Goal: Task Accomplishment & Management: Manage account settings

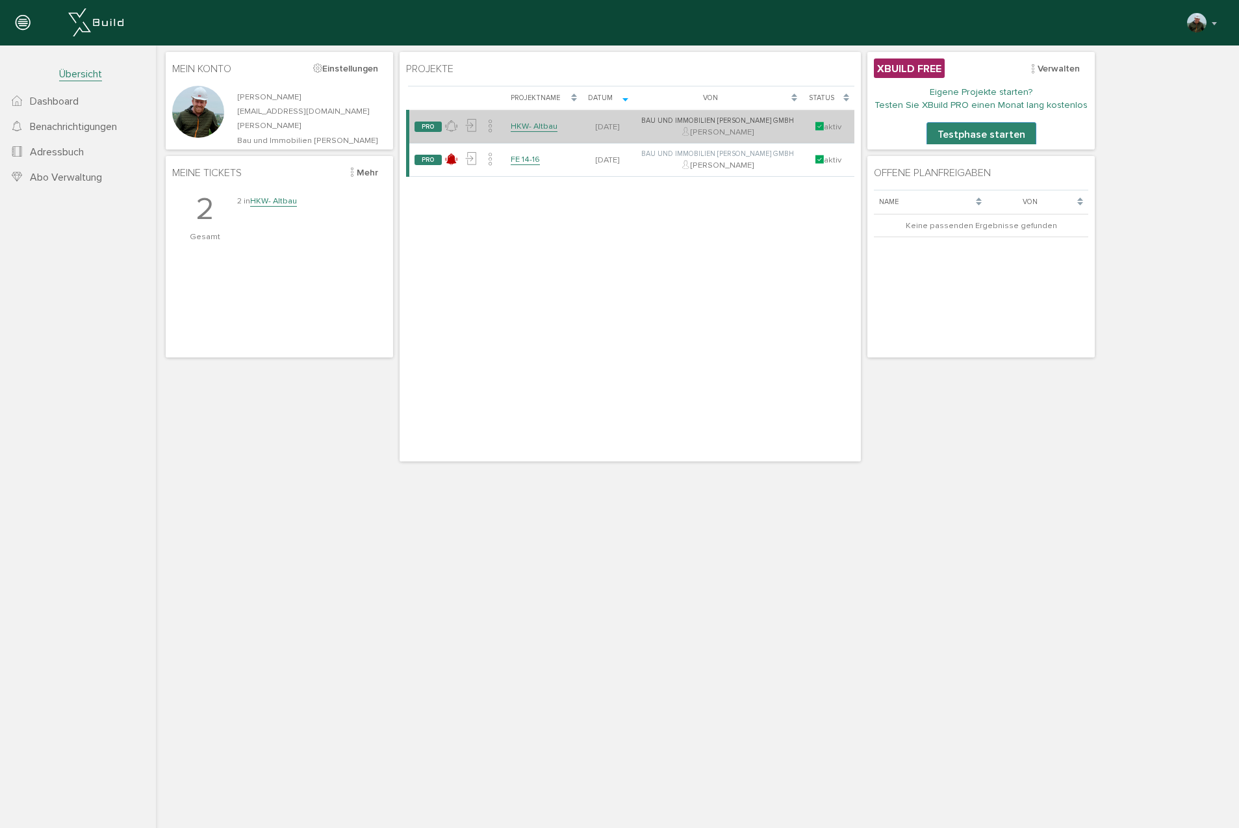
click at [539, 122] on link "HKW- Altbau" at bounding box center [534, 126] width 47 height 11
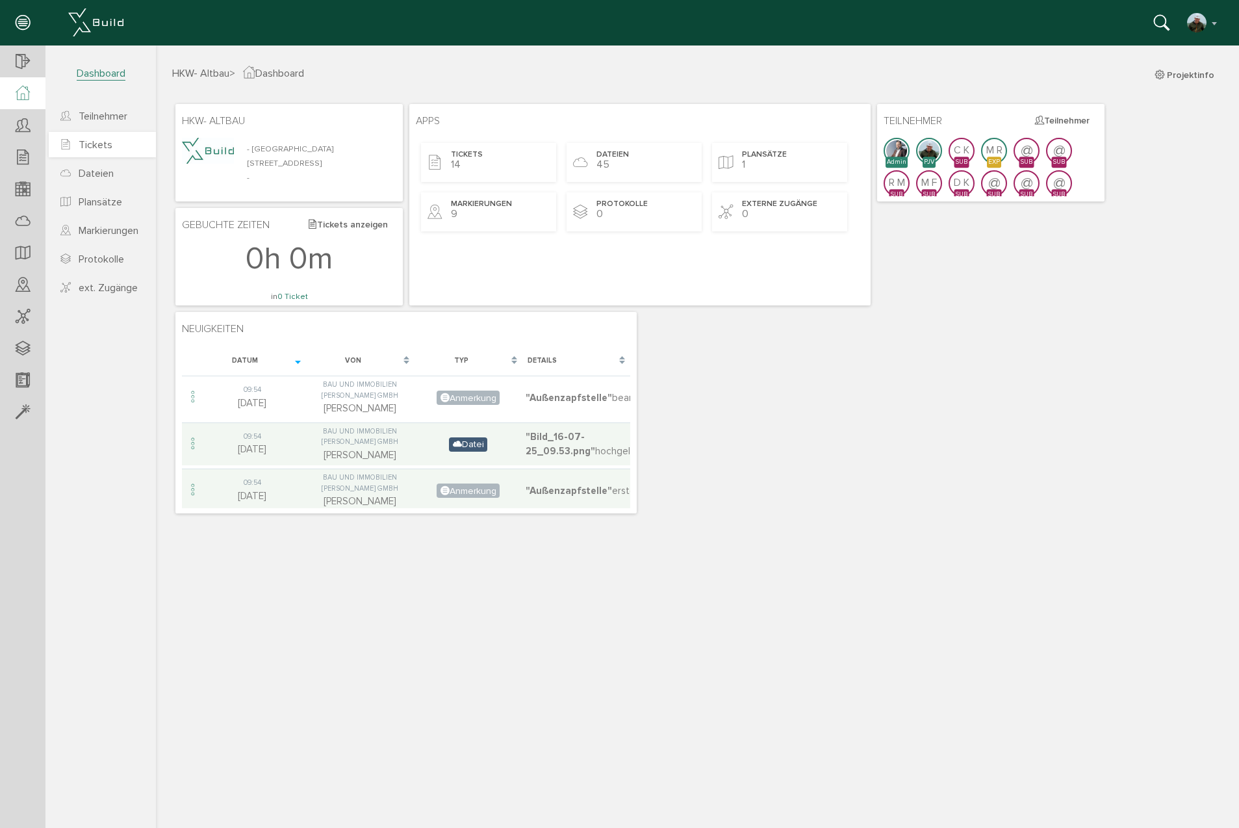
click at [103, 147] on span "Tickets" at bounding box center [96, 144] width 34 height 13
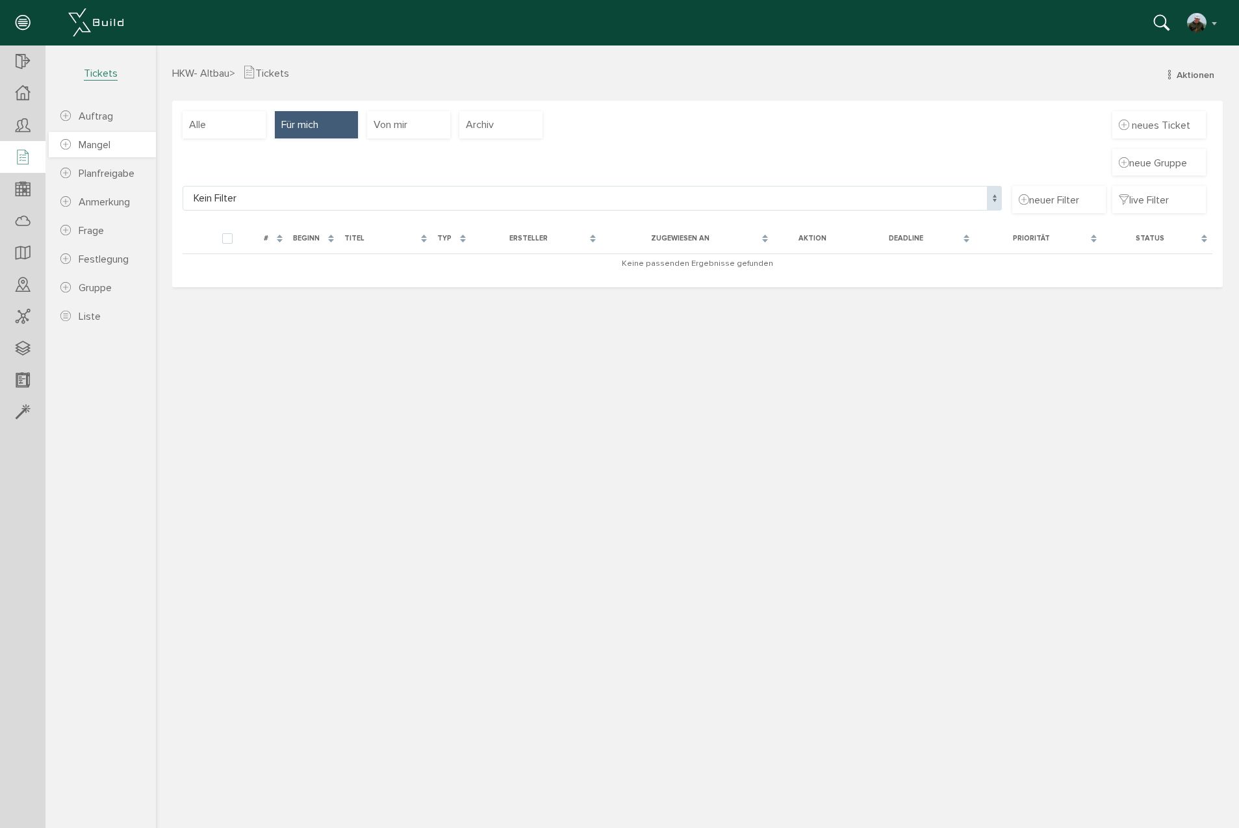
click at [86, 143] on span "Mangel" at bounding box center [95, 144] width 32 height 13
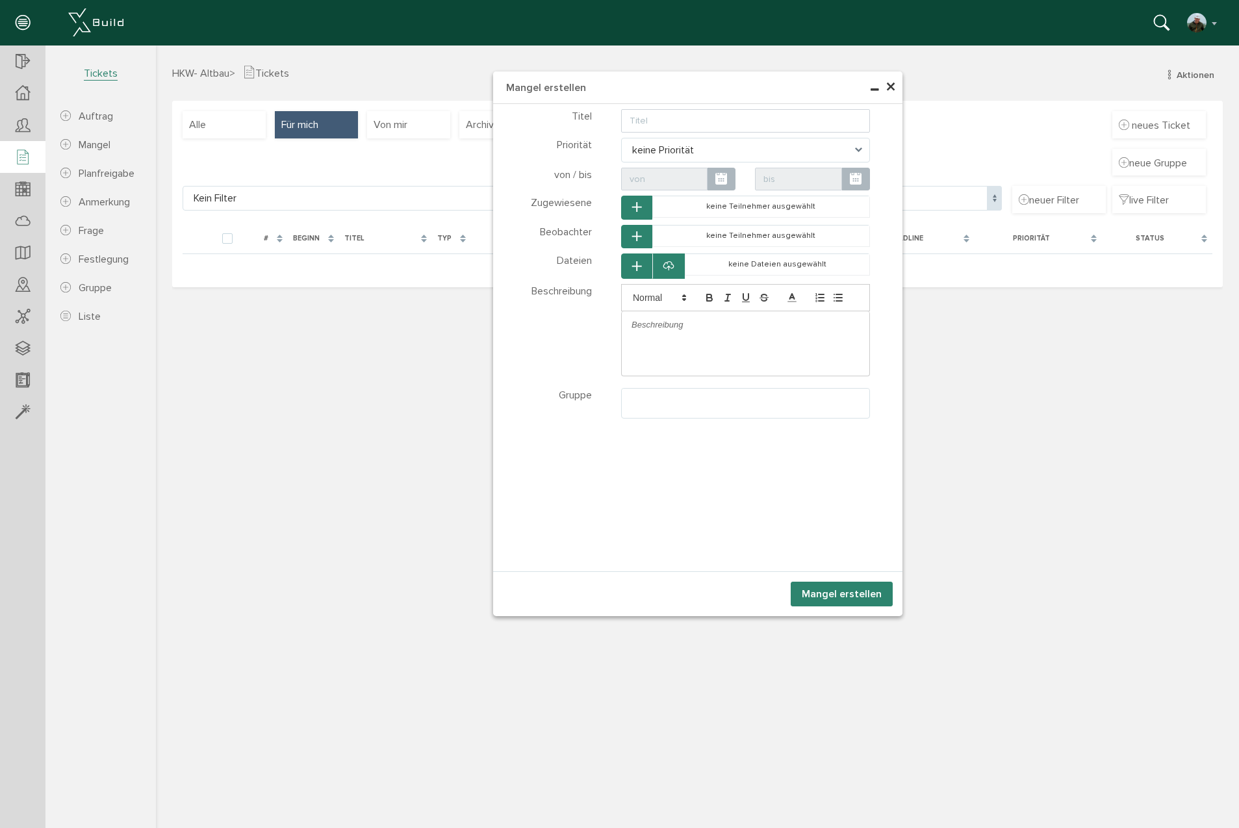
click at [781, 148] on span "keine Priorität" at bounding box center [745, 150] width 249 height 25
click at [889, 85] on span "×" at bounding box center [891, 87] width 10 height 25
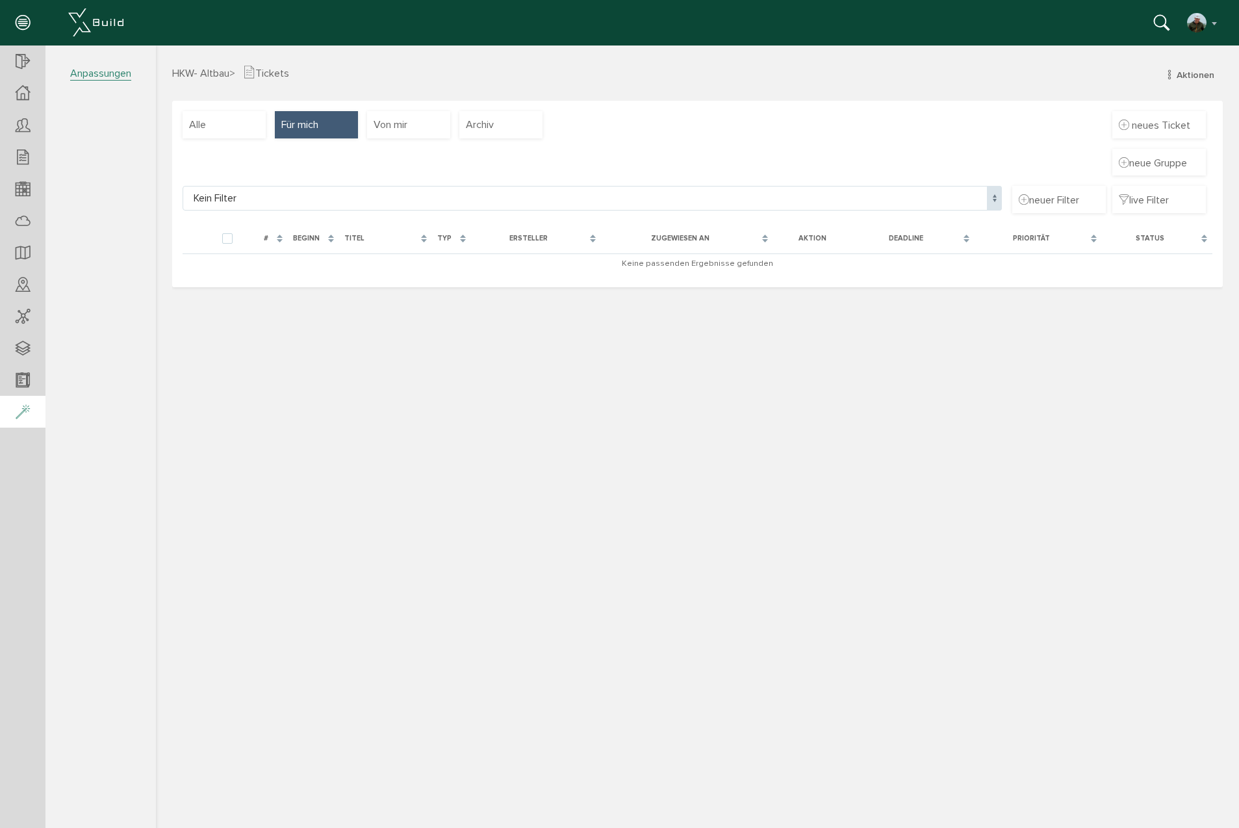
click at [21, 414] on icon at bounding box center [23, 413] width 14 height 18
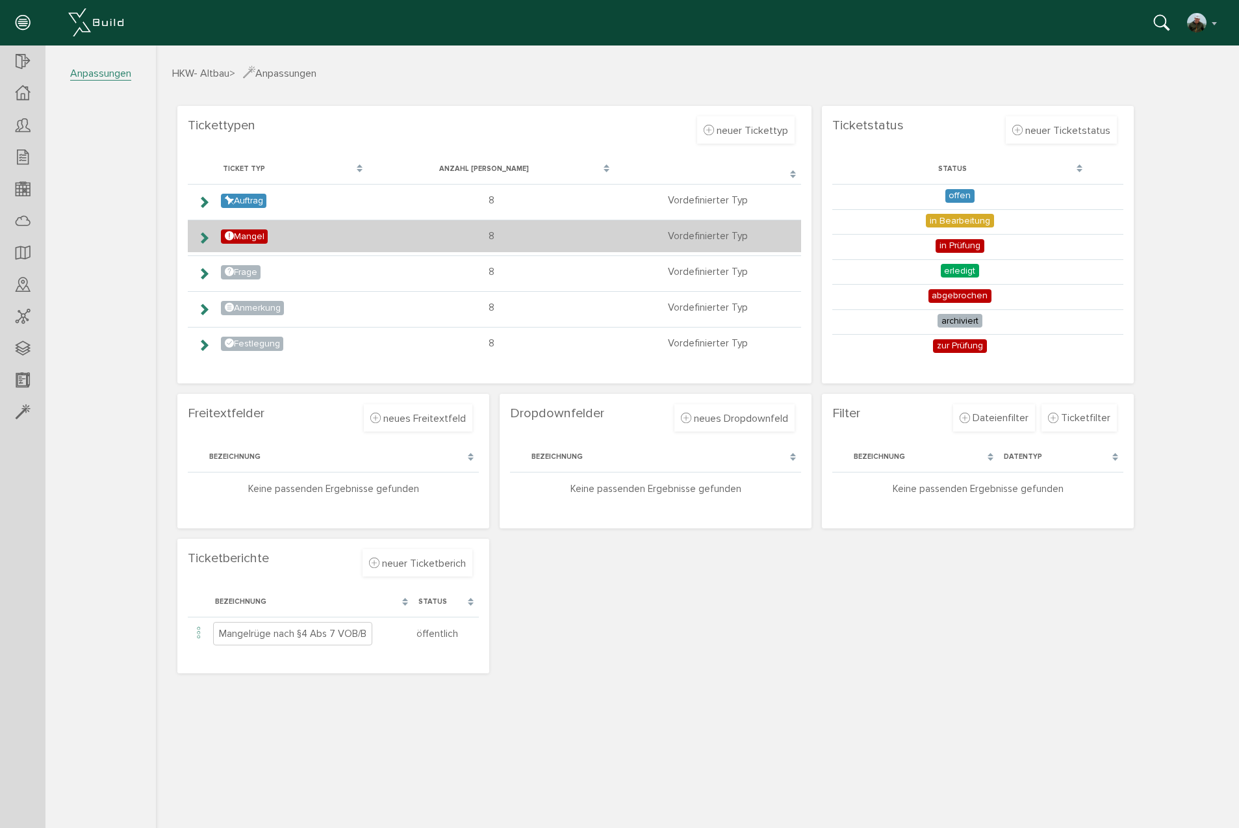
click at [205, 233] on icon at bounding box center [204, 238] width 12 height 10
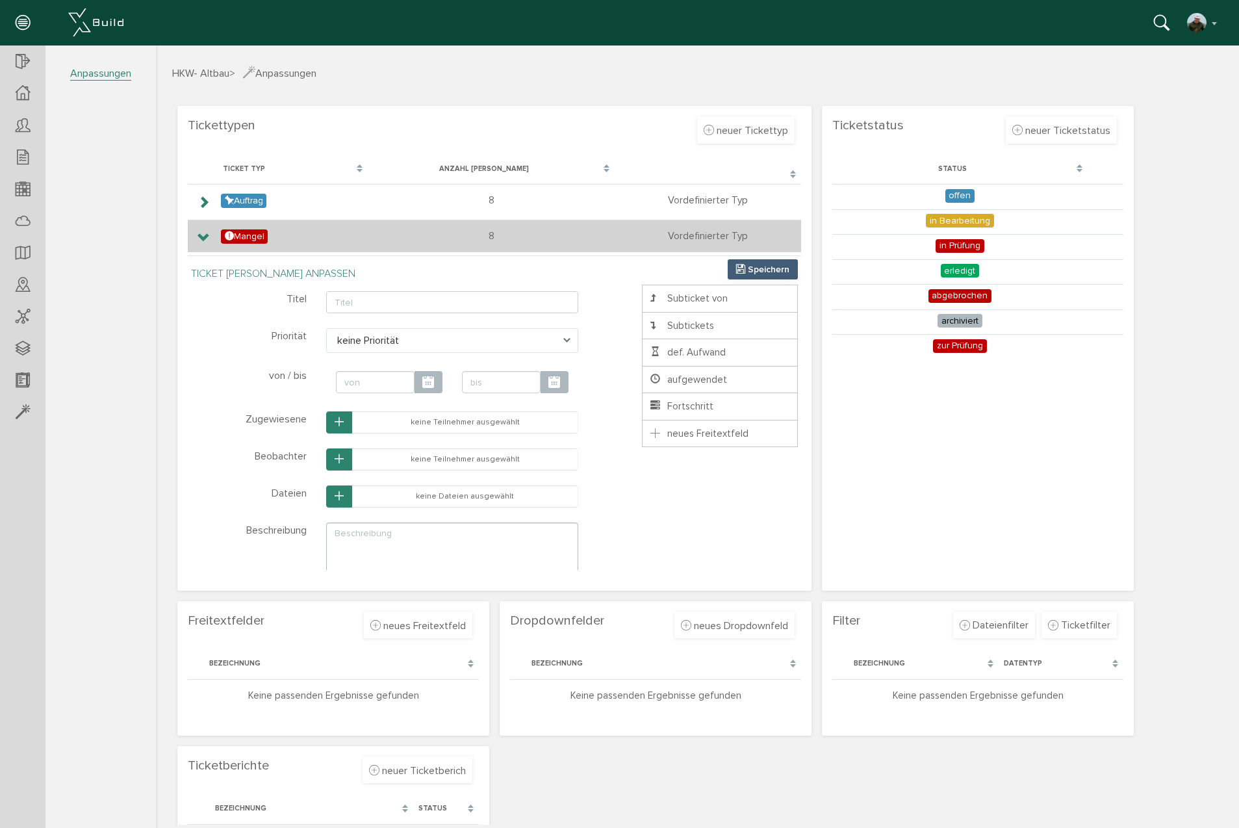
click at [202, 234] on icon at bounding box center [204, 238] width 12 height 10
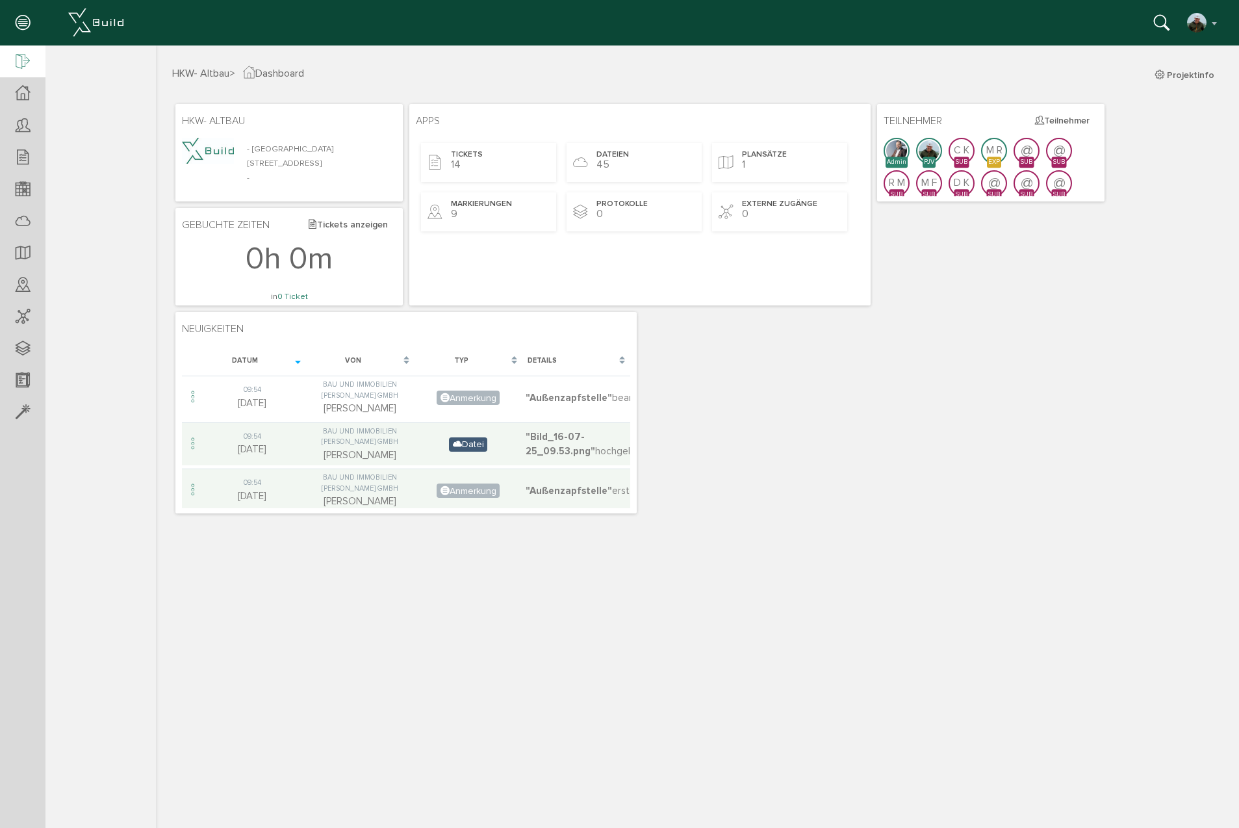
click at [25, 64] on icon at bounding box center [23, 62] width 14 height 18
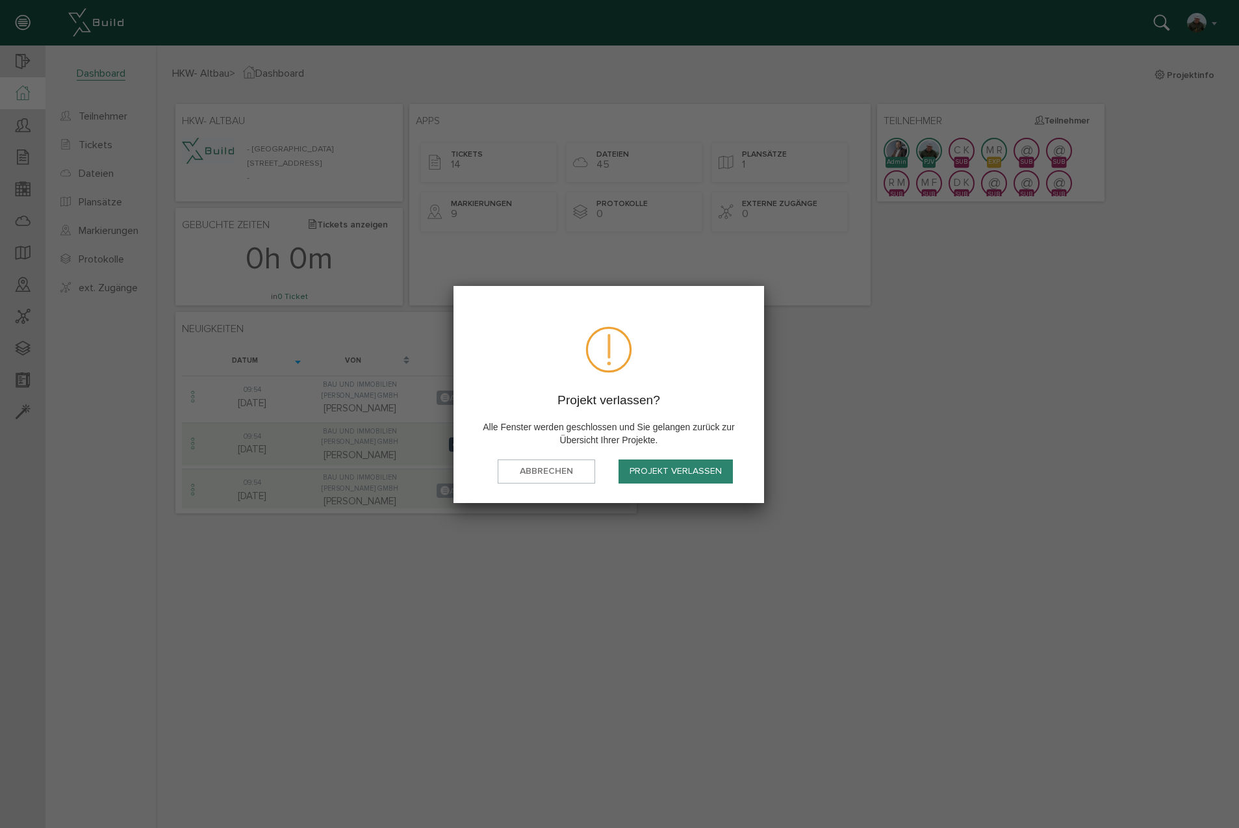
click at [643, 470] on button "Projekt verlassen" at bounding box center [676, 471] width 114 height 24
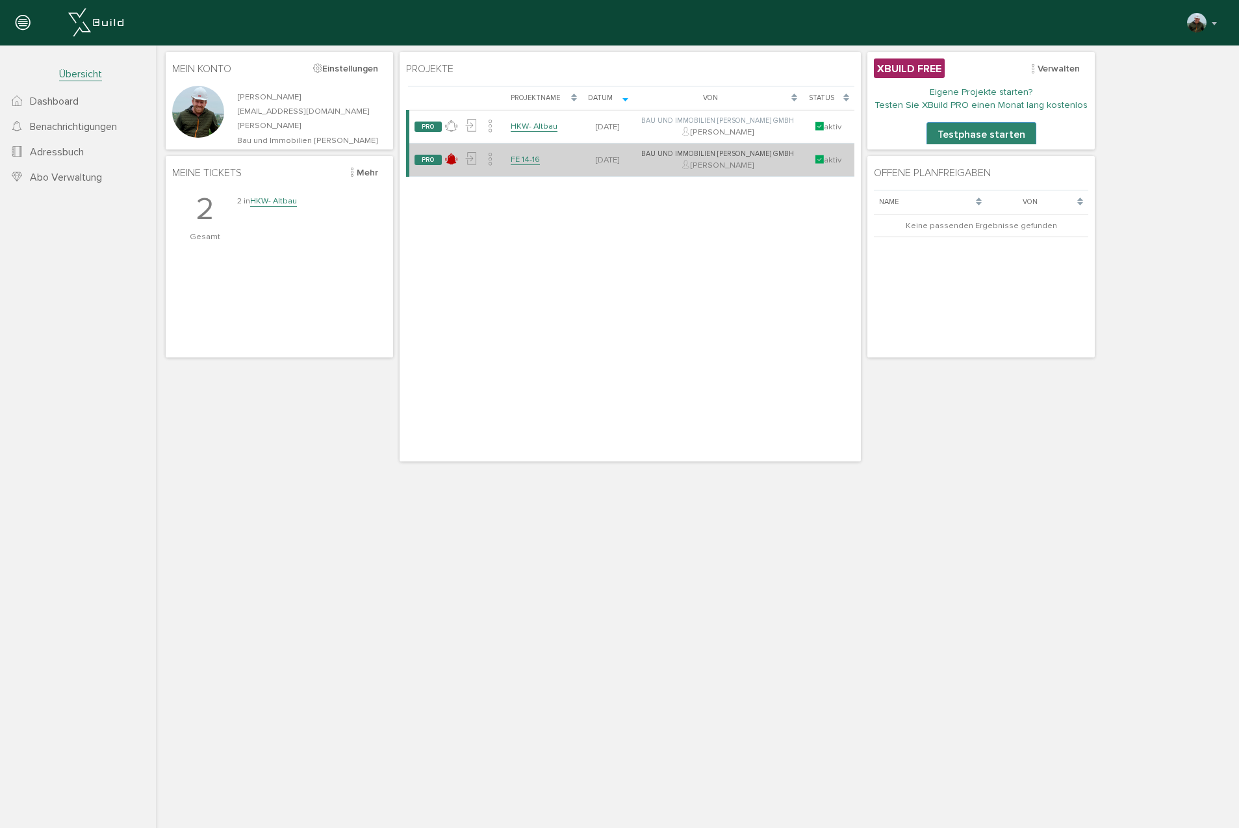
click at [533, 159] on link "FE 14-16" at bounding box center [525, 159] width 29 height 11
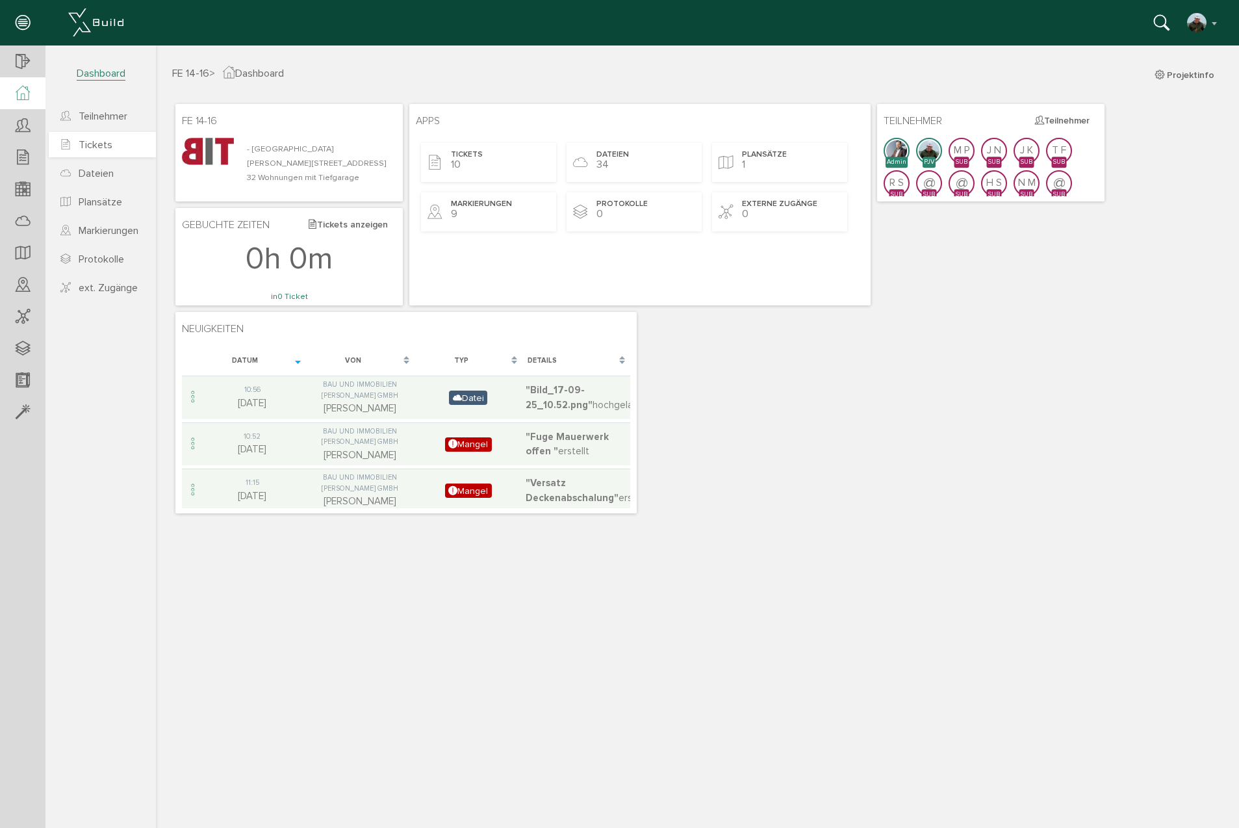
click at [107, 146] on span "Tickets" at bounding box center [96, 144] width 34 height 13
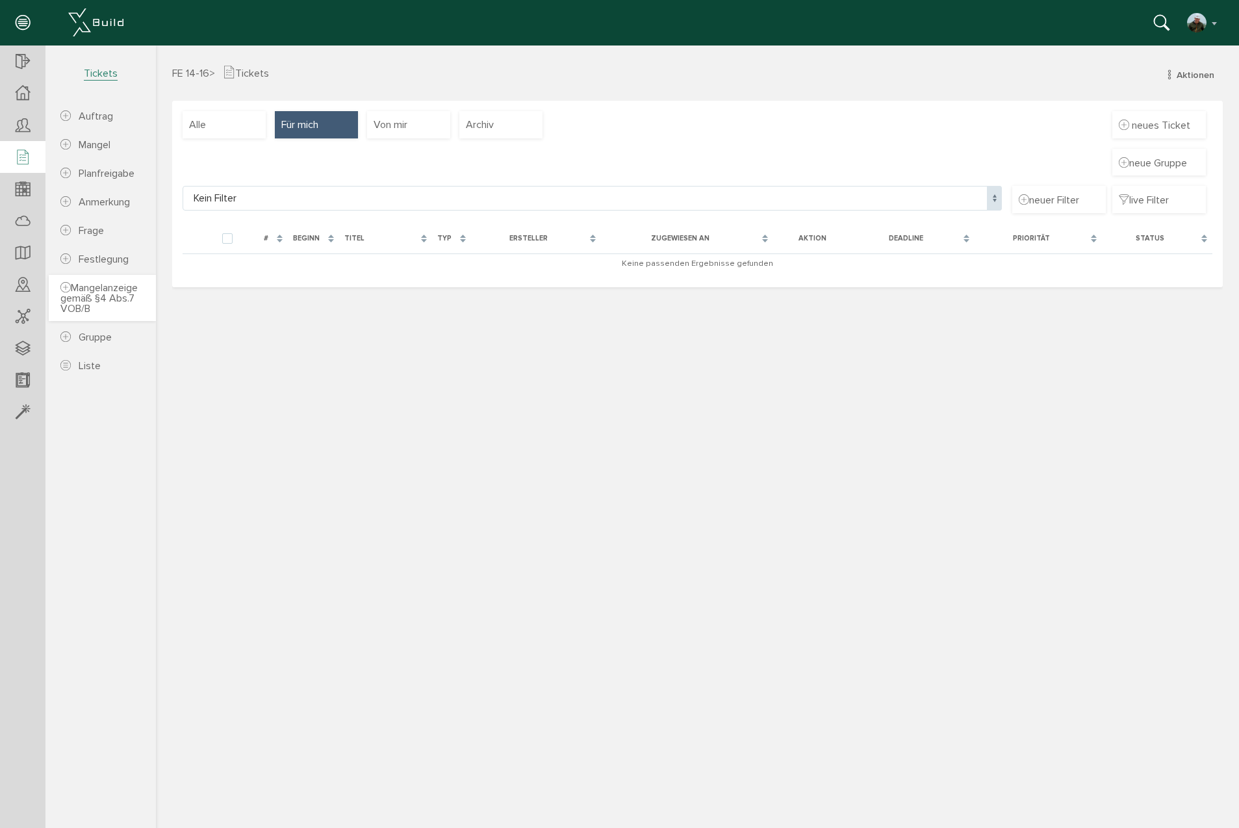
click at [101, 296] on span "Mangelanzeige gemäß §4 Abs.7 VOB/B" at bounding box center [98, 298] width 77 height 34
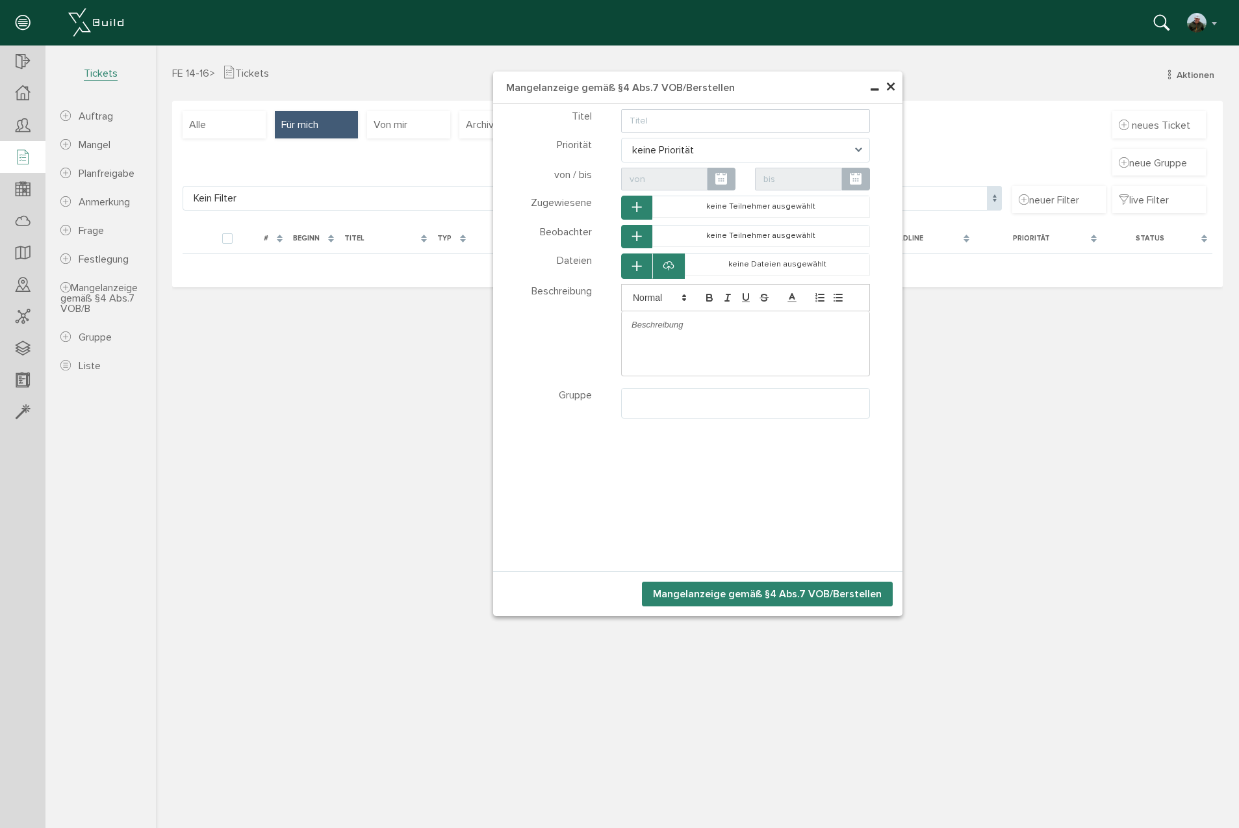
click at [893, 82] on span "×" at bounding box center [891, 87] width 10 height 25
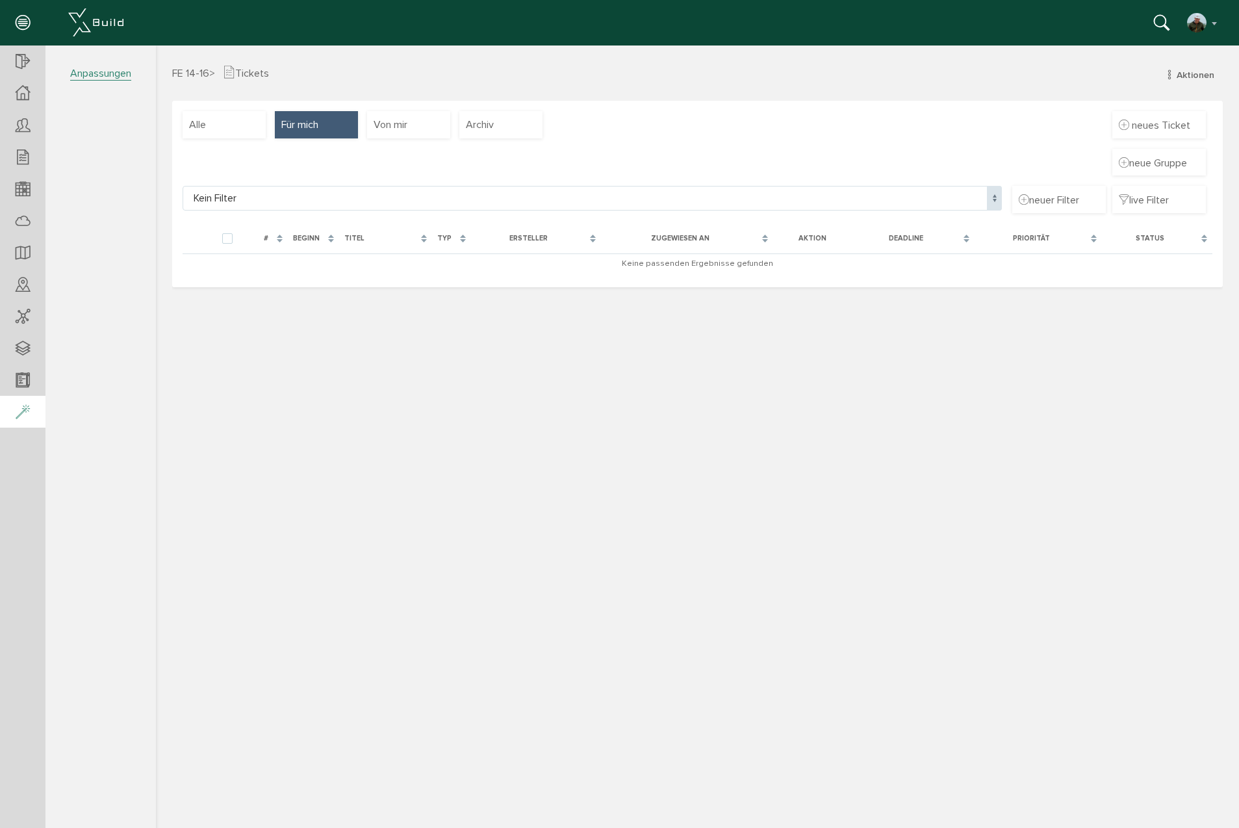
click at [26, 413] on icon at bounding box center [23, 413] width 14 height 18
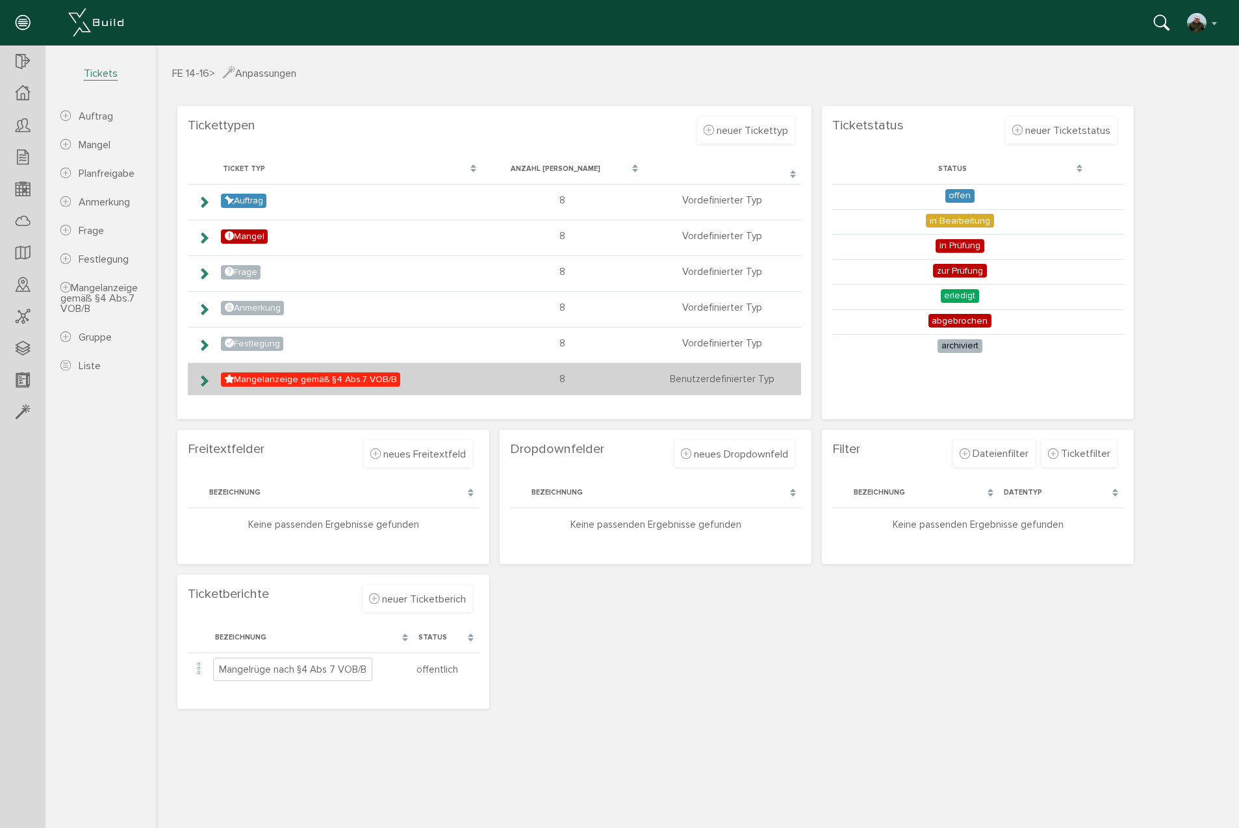
click at [204, 379] on icon at bounding box center [204, 381] width 12 height 10
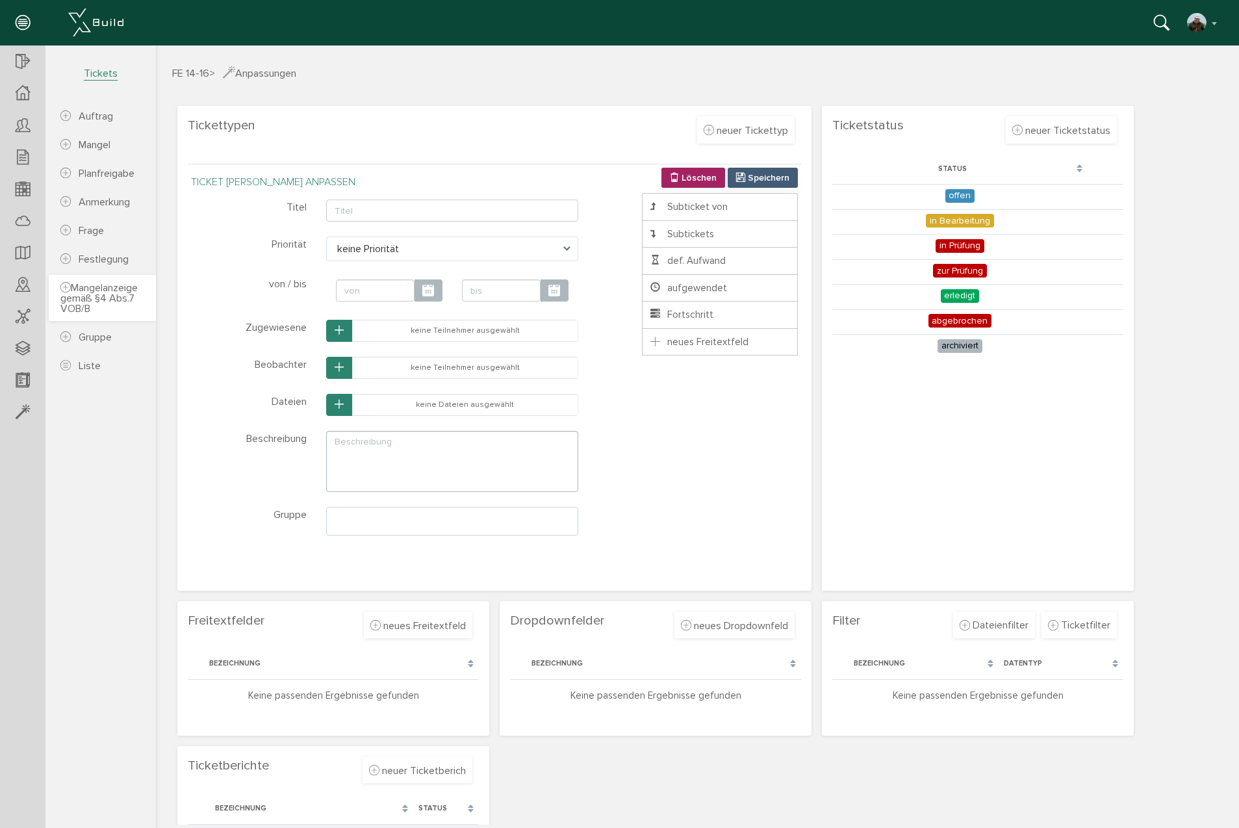
click at [86, 297] on span "Mangelanzeige gemäß §4 Abs.7 VOB/B" at bounding box center [98, 298] width 77 height 34
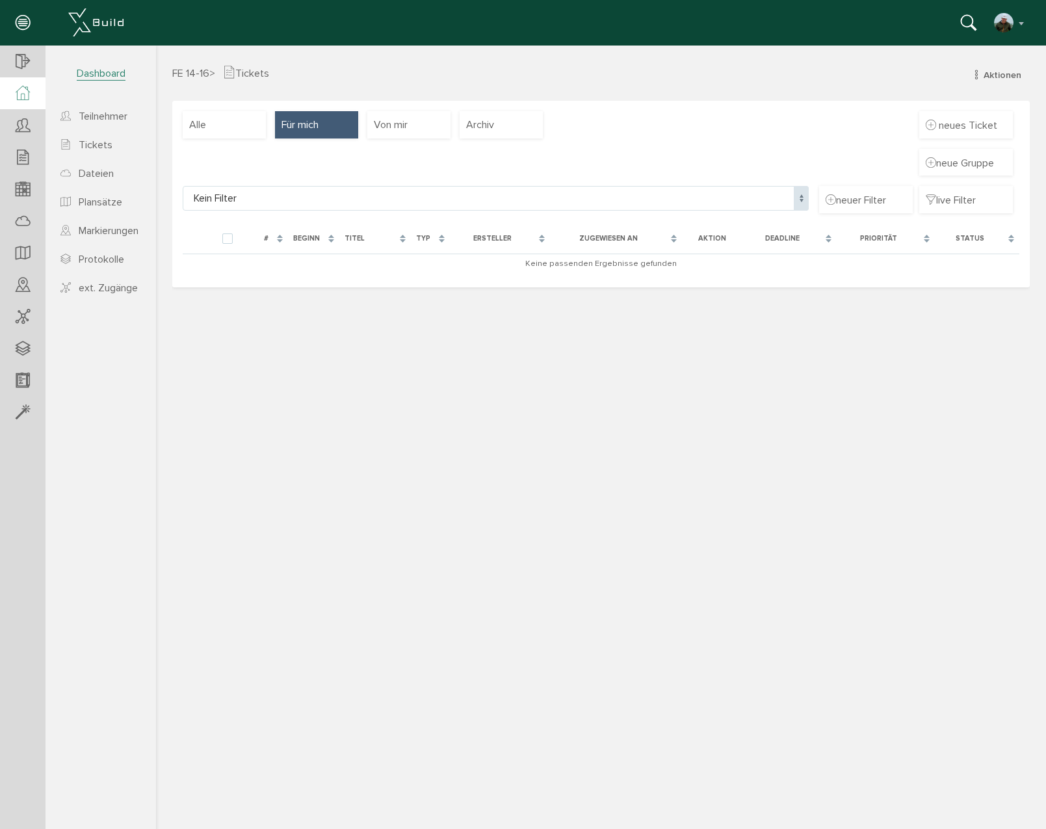
click at [91, 73] on span "Dashboard" at bounding box center [101, 74] width 49 height 14
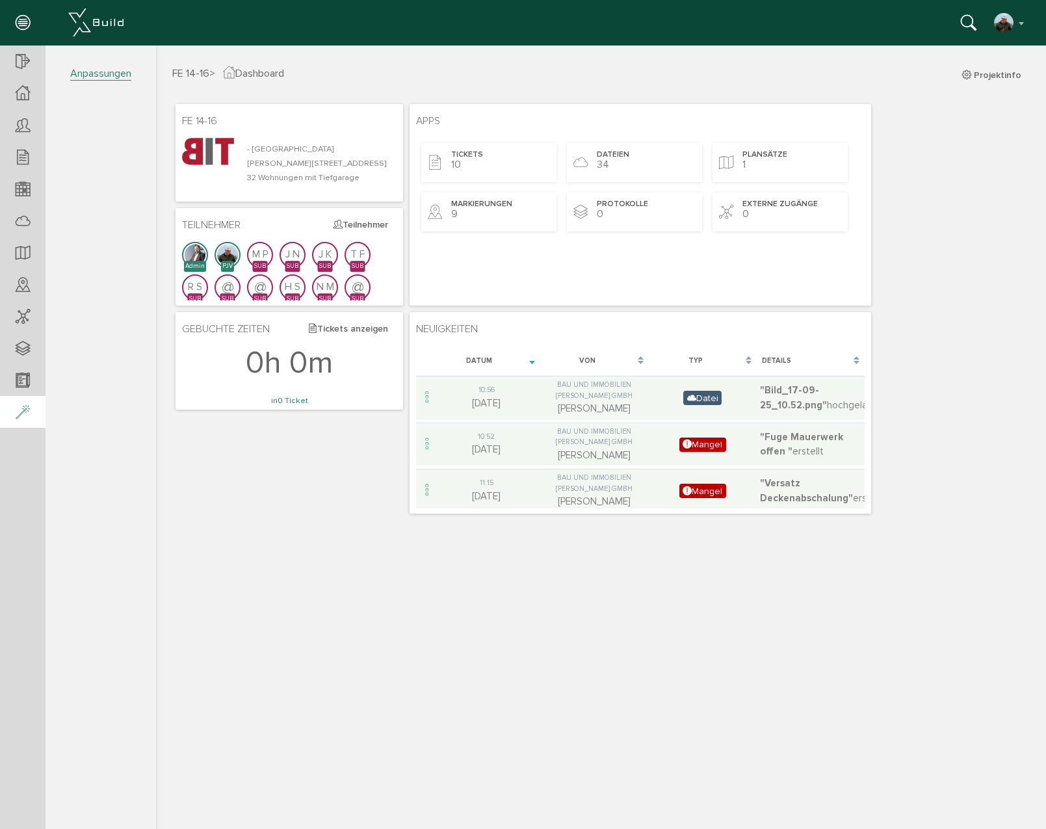
click at [23, 412] on icon at bounding box center [23, 413] width 14 height 18
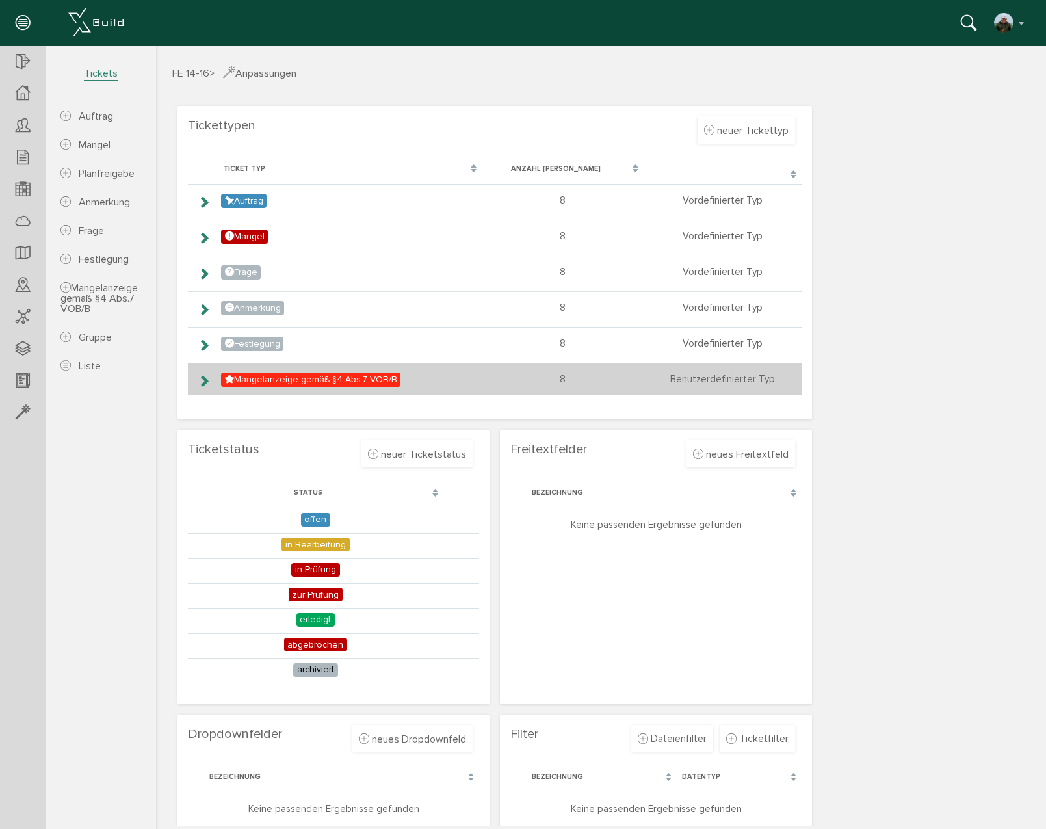
click at [203, 379] on icon at bounding box center [204, 381] width 12 height 10
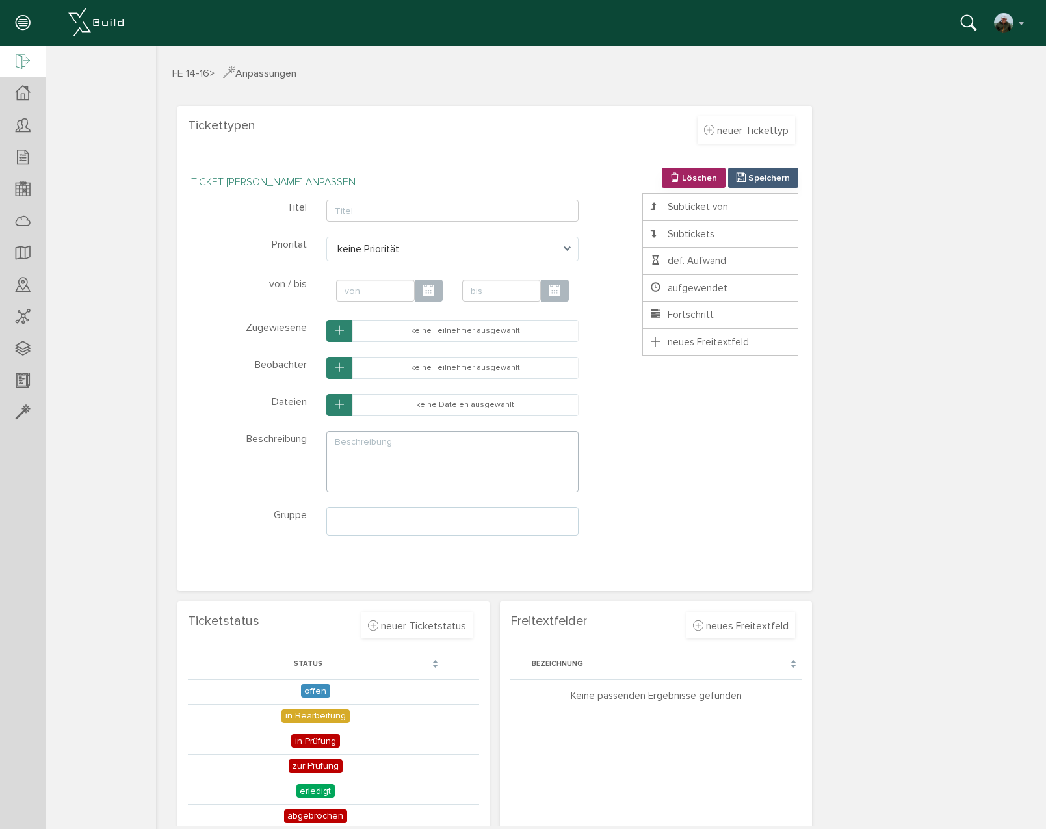
click at [27, 65] on icon at bounding box center [23, 62] width 14 height 18
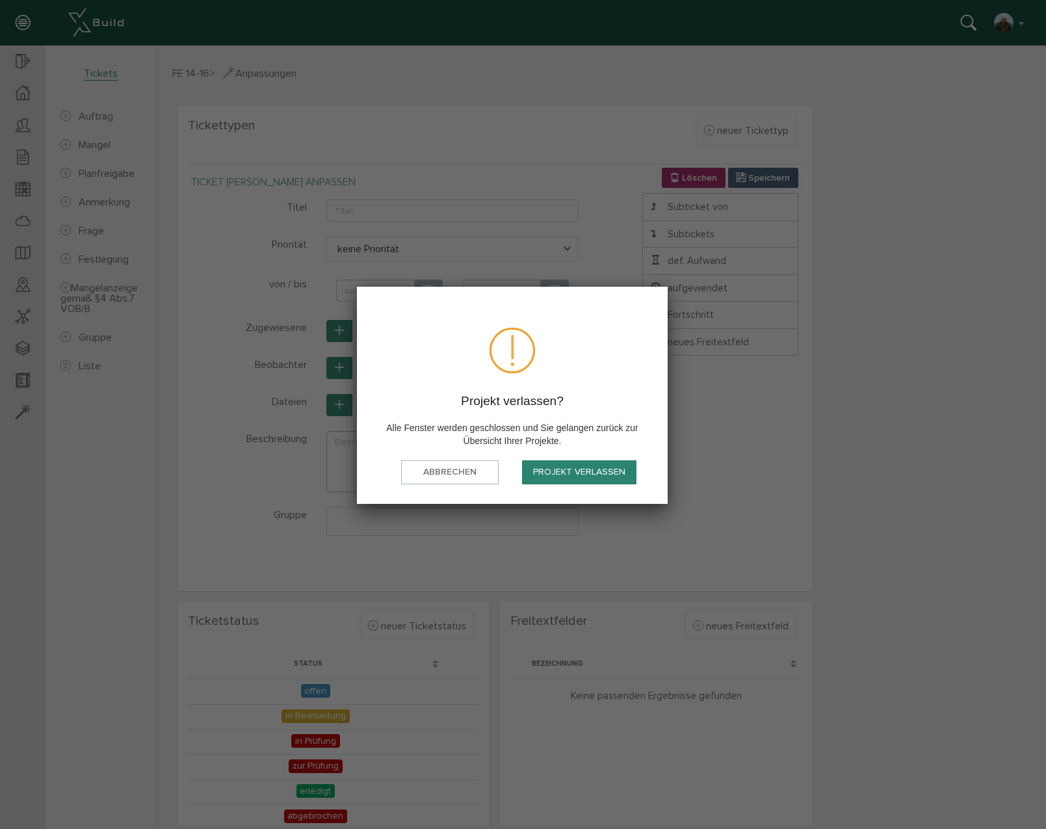
click at [539, 464] on button "Projekt verlassen" at bounding box center [579, 472] width 114 height 24
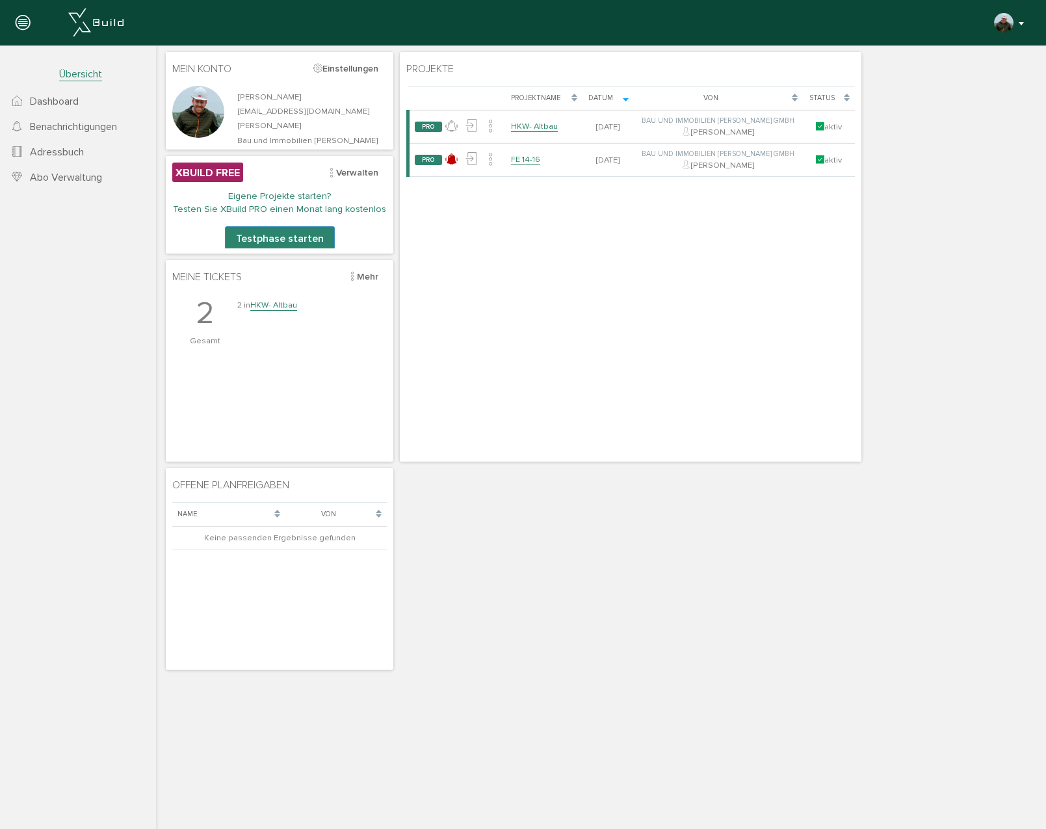
click at [1016, 27] on button "button" at bounding box center [1009, 22] width 33 height 19
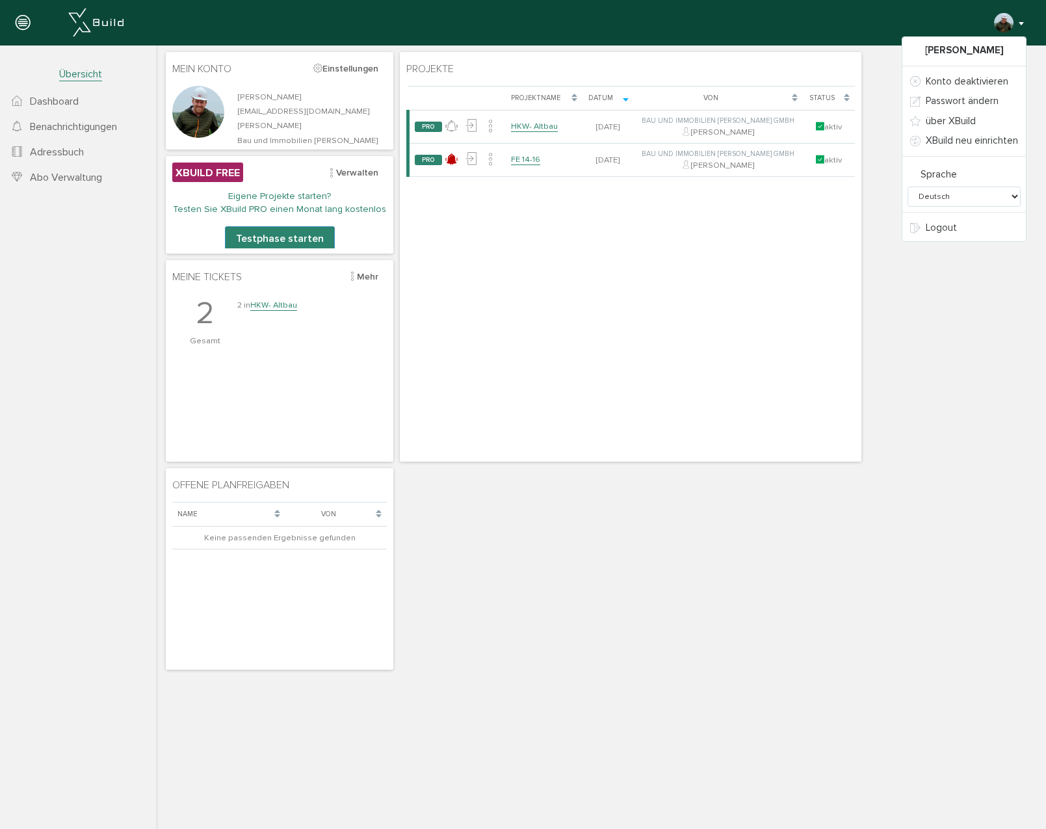
click at [834, 295] on div "Lade, bitte warten... Projektname Datum Von Status PRO keine Neuigkeiten Projek…" at bounding box center [630, 271] width 448 height 370
click at [1020, 23] on button "button" at bounding box center [1009, 22] width 33 height 19
